Goal: Check status

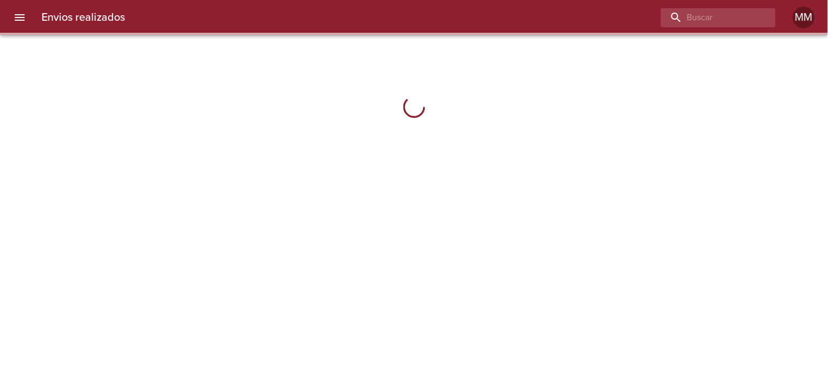
click at [700, 29] on div "Envios realizados MM" at bounding box center [414, 17] width 828 height 35
click at [703, 20] on input "buscar" at bounding box center [688, 17] width 140 height 19
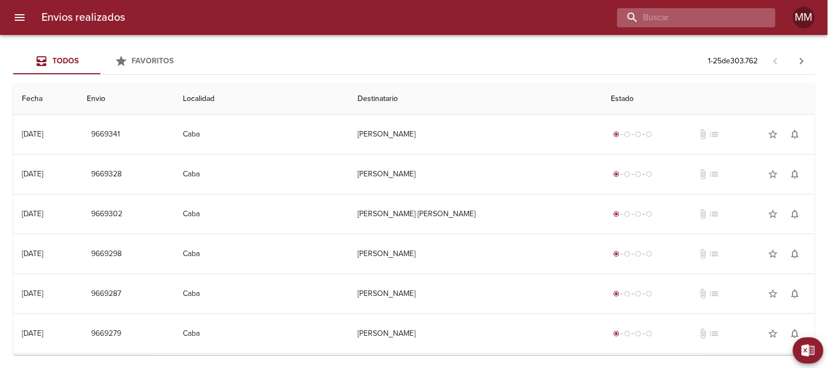
click at [705, 17] on input "buscar" at bounding box center [688, 17] width 140 height 19
paste input "[PERSON_NAME] [PERSON_NAME]"
type input "[PERSON_NAME] [PERSON_NAME]"
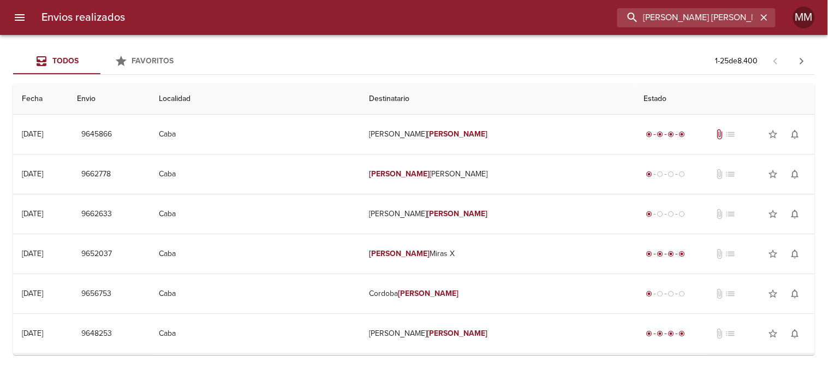
drag, startPoint x: 736, startPoint y: 11, endPoint x: 431, endPoint y: 15, distance: 304.7
click at [433, 15] on div "[PERSON_NAME] [PERSON_NAME]" at bounding box center [455, 17] width 642 height 19
click at [654, 22] on input "buscar" at bounding box center [688, 17] width 140 height 19
paste input "[PERSON_NAME]"
type input "[PERSON_NAME]"
